Goal: Task Accomplishment & Management: Manage account settings

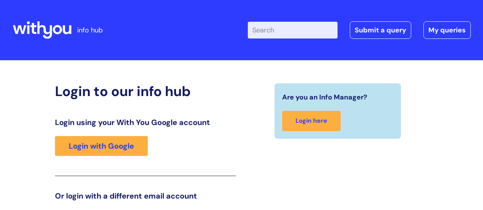
scroll to position [116, 0]
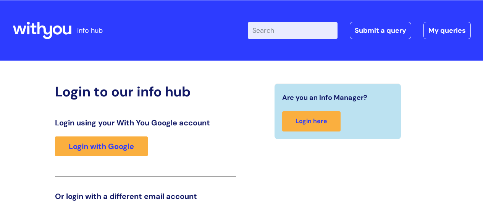
scroll to position [116, 0]
